Goal: Information Seeking & Learning: Learn about a topic

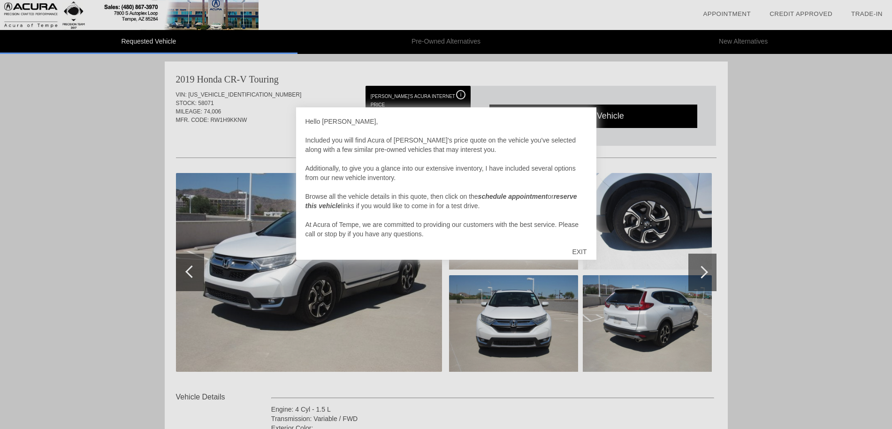
click at [576, 251] on div "EXIT" at bounding box center [578, 252] width 33 height 28
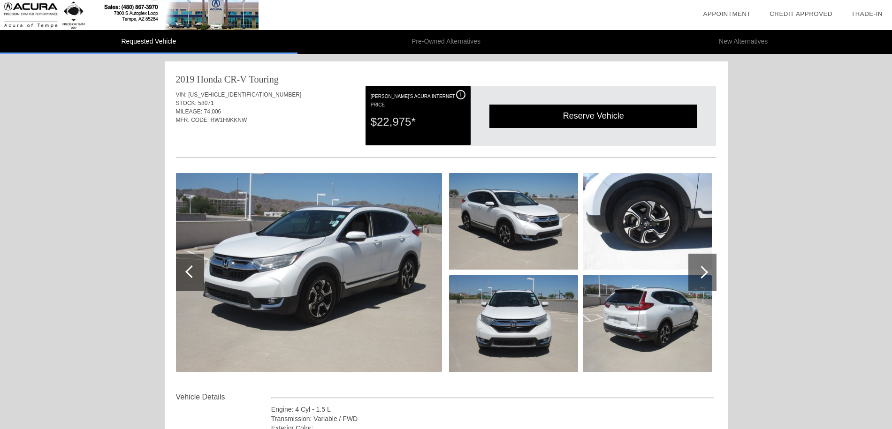
click at [698, 272] on div at bounding box center [701, 272] width 13 height 13
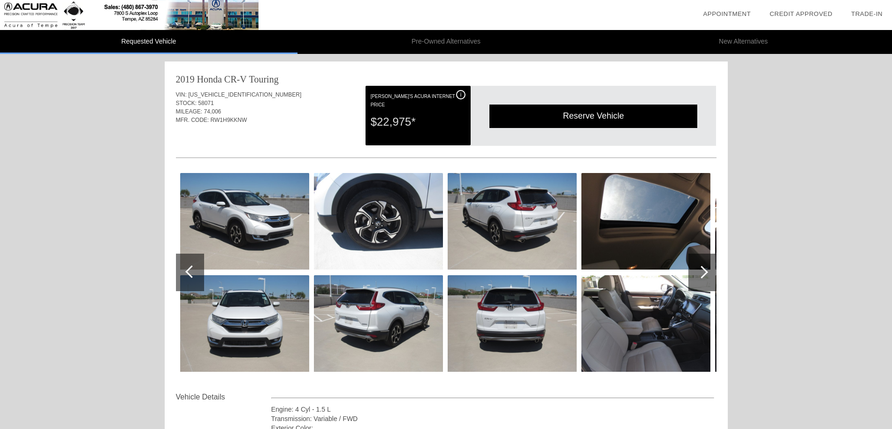
click at [698, 272] on div at bounding box center [701, 272] width 13 height 13
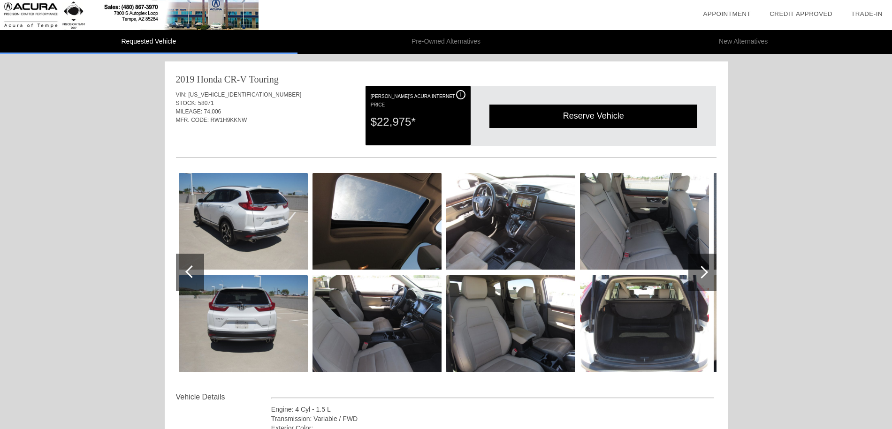
click at [698, 272] on div at bounding box center [701, 272] width 13 height 13
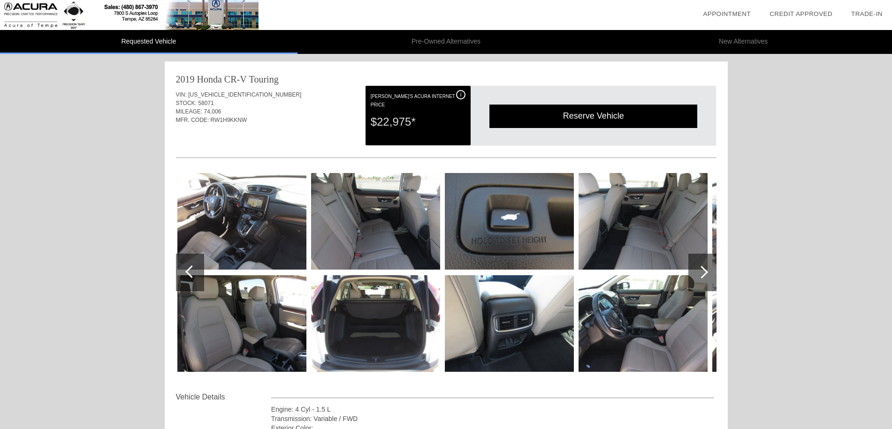
click at [698, 272] on div at bounding box center [701, 272] width 13 height 13
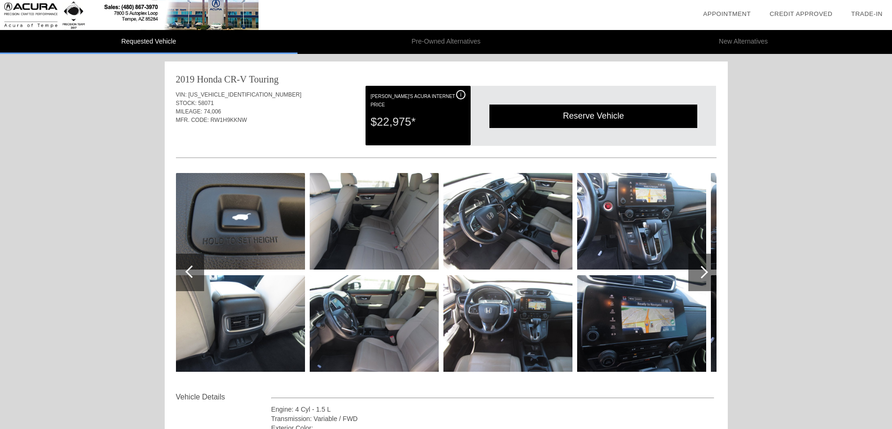
click at [698, 272] on div at bounding box center [701, 272] width 13 height 13
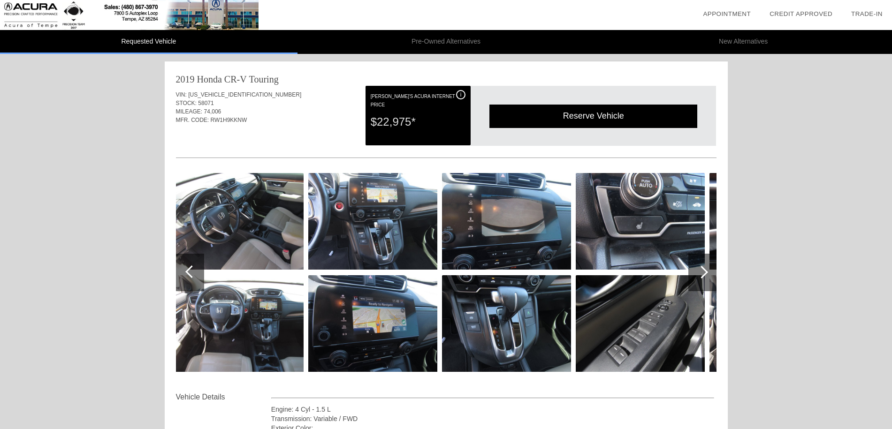
click at [698, 272] on div at bounding box center [701, 272] width 13 height 13
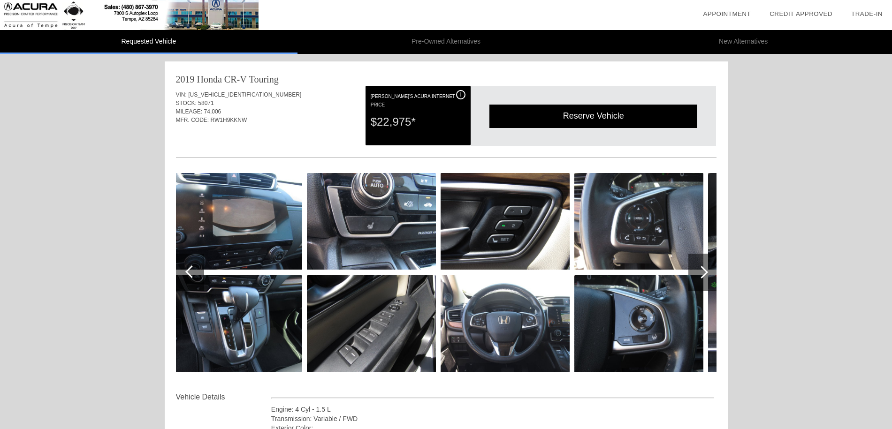
click at [698, 272] on div at bounding box center [701, 272] width 13 height 13
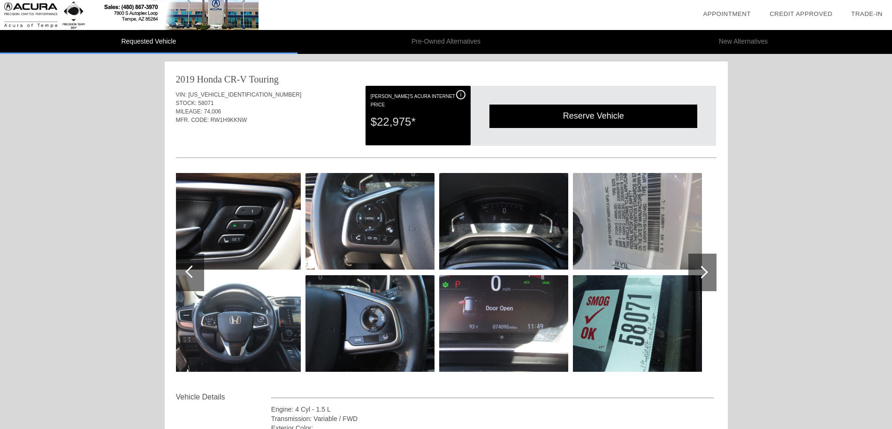
click at [698, 272] on div at bounding box center [701, 272] width 13 height 13
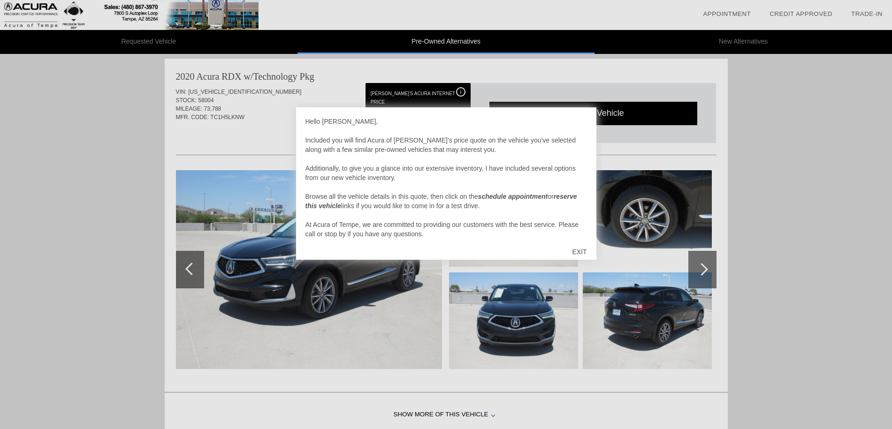
scroll to position [386, 0]
click at [579, 250] on div "EXIT" at bounding box center [578, 252] width 33 height 28
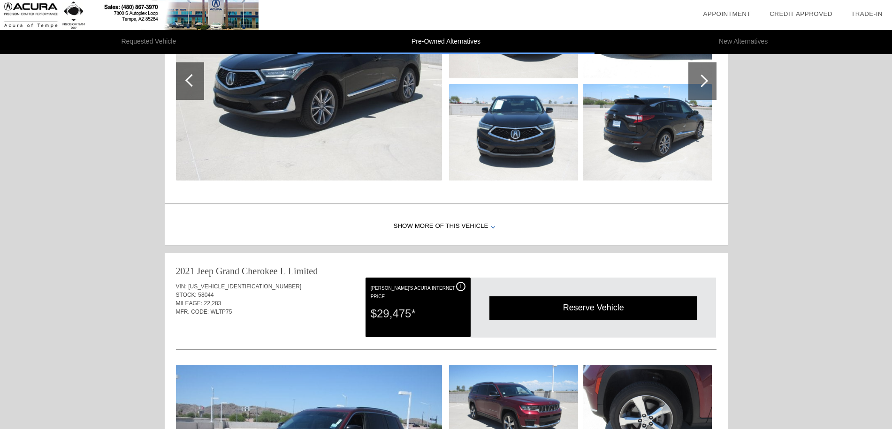
click at [443, 221] on div "Show More of this Vehicle" at bounding box center [446, 227] width 563 height 38
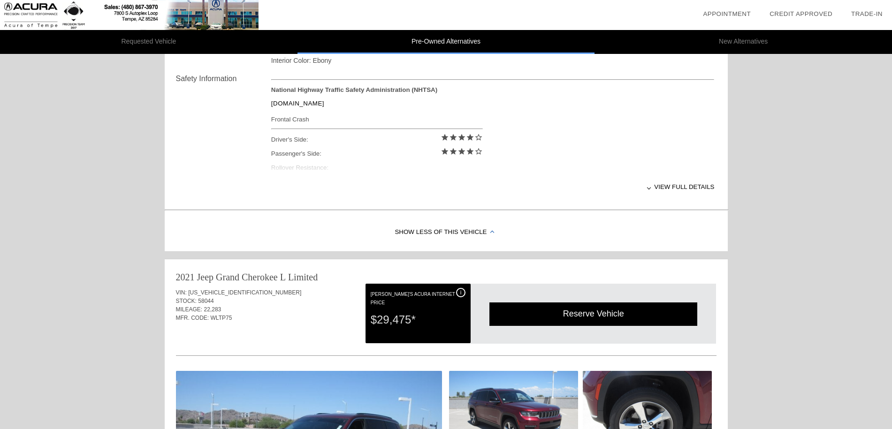
scroll to position [760, 0]
click at [659, 186] on div "View full details" at bounding box center [492, 186] width 443 height 23
click at [434, 233] on div "Show Less of this Vehicle" at bounding box center [446, 233] width 563 height 38
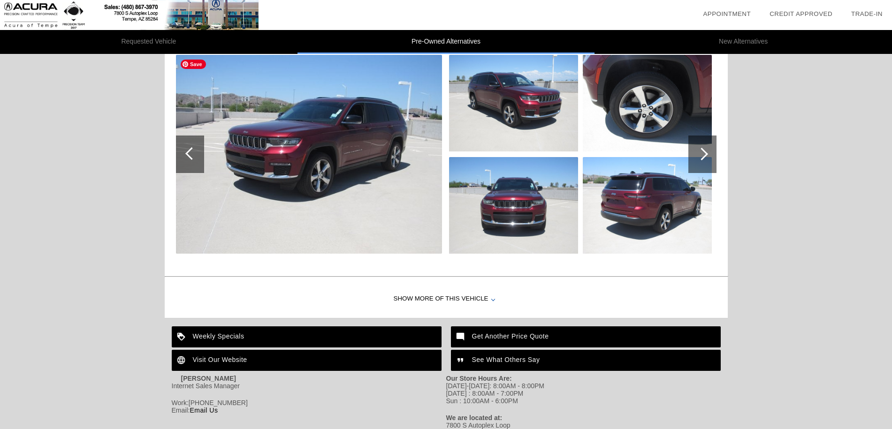
scroll to position [920, 0]
